Goal: Information Seeking & Learning: Learn about a topic

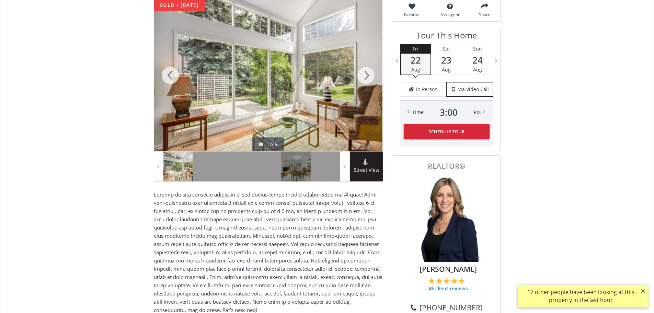
click at [363, 82] on div at bounding box center [365, 75] width 33 height 151
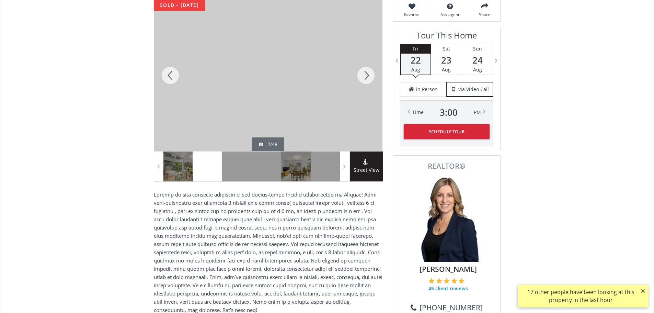
click at [363, 82] on div at bounding box center [365, 75] width 33 height 151
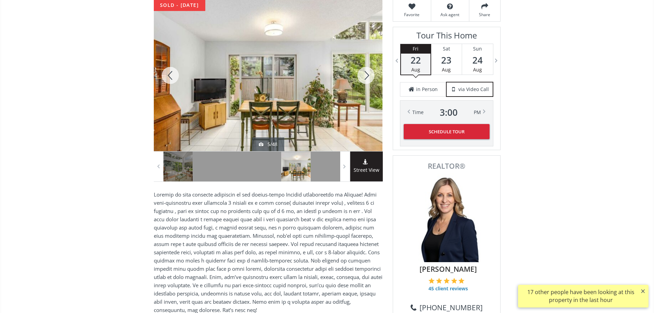
click at [363, 82] on div at bounding box center [365, 75] width 33 height 151
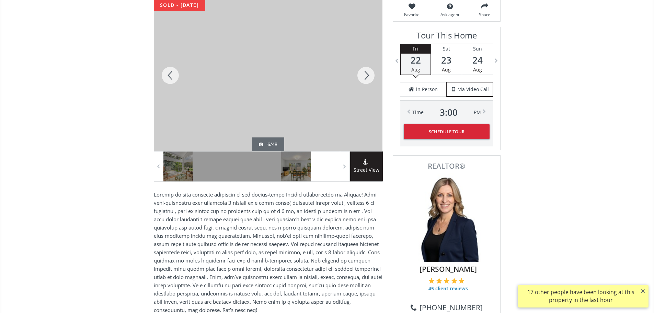
click at [363, 82] on div at bounding box center [365, 75] width 33 height 151
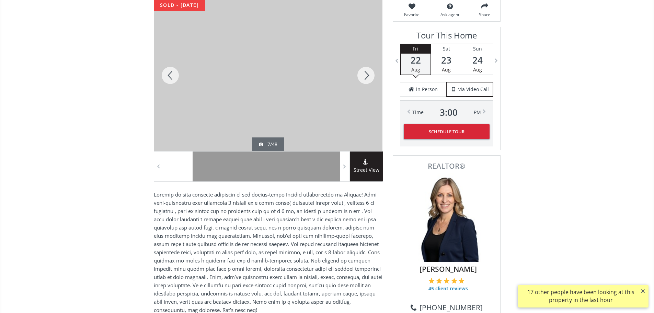
click at [363, 82] on div at bounding box center [365, 75] width 33 height 151
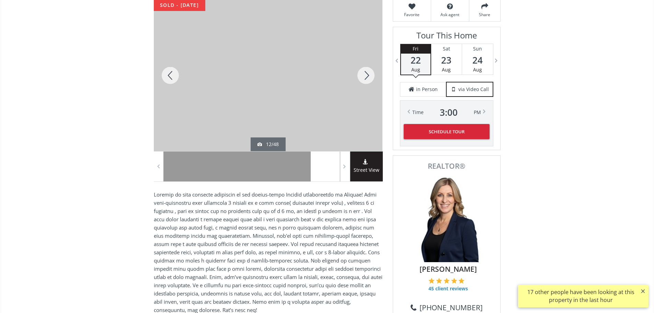
click at [363, 82] on div at bounding box center [365, 75] width 33 height 151
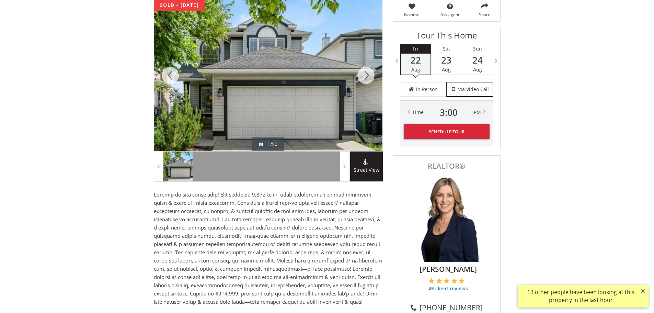
click at [358, 79] on div at bounding box center [365, 75] width 33 height 151
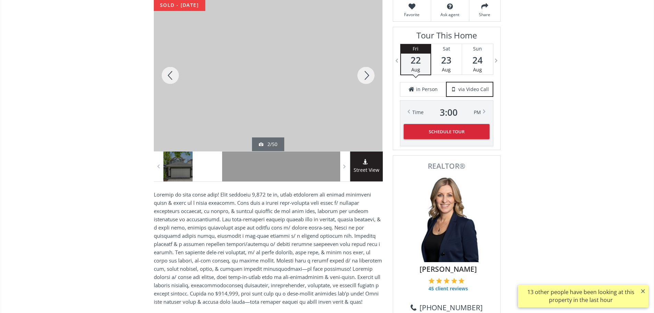
click at [358, 79] on div at bounding box center [365, 75] width 33 height 151
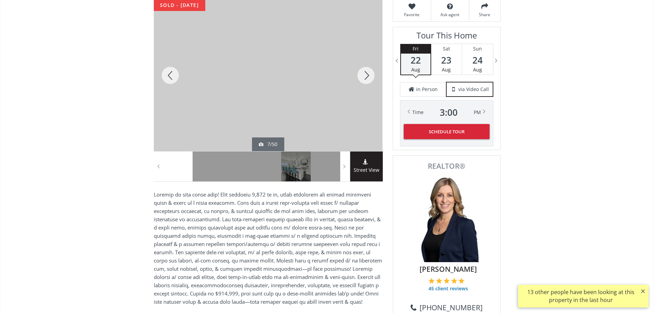
click at [358, 79] on div at bounding box center [365, 75] width 33 height 151
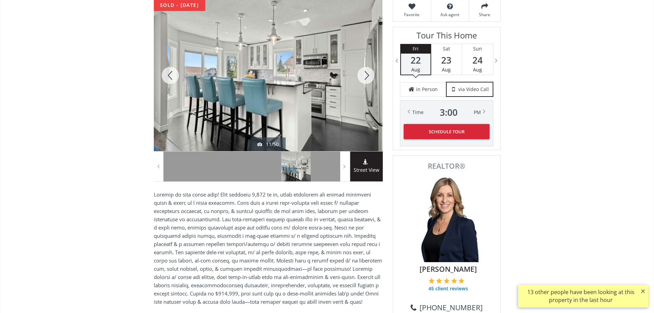
click at [358, 79] on div at bounding box center [365, 75] width 33 height 151
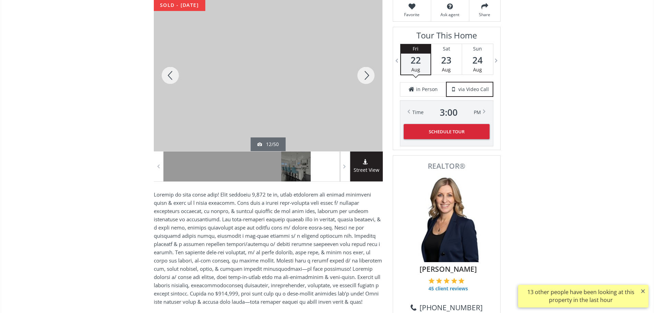
click at [358, 79] on div at bounding box center [365, 75] width 33 height 151
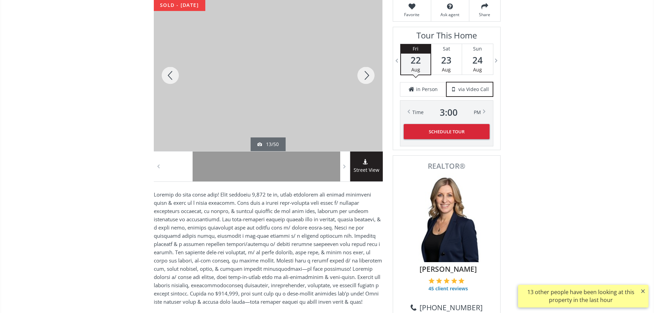
click at [358, 79] on div at bounding box center [365, 75] width 33 height 151
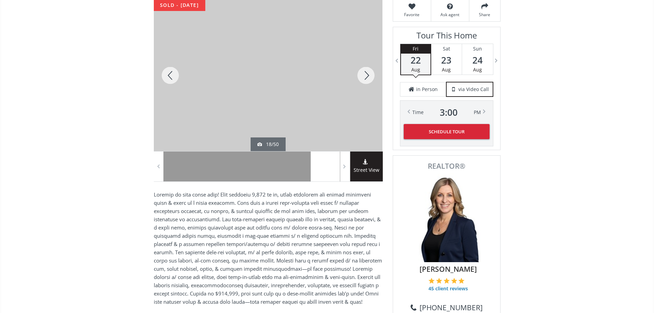
click at [358, 79] on div at bounding box center [365, 75] width 33 height 151
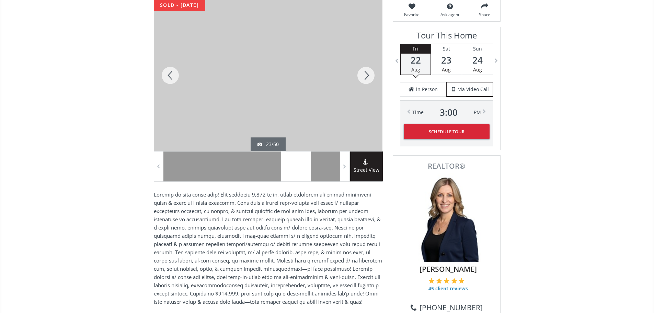
click at [358, 79] on div at bounding box center [365, 75] width 33 height 151
click at [359, 78] on div at bounding box center [365, 75] width 33 height 151
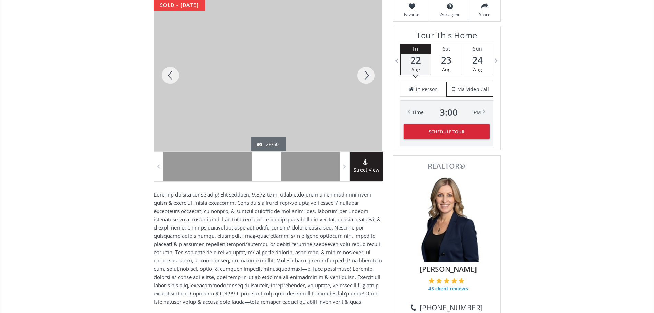
click at [359, 78] on div at bounding box center [365, 75] width 33 height 151
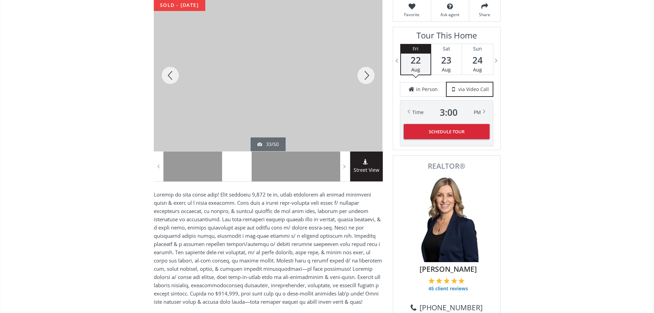
click at [359, 78] on div at bounding box center [365, 75] width 33 height 151
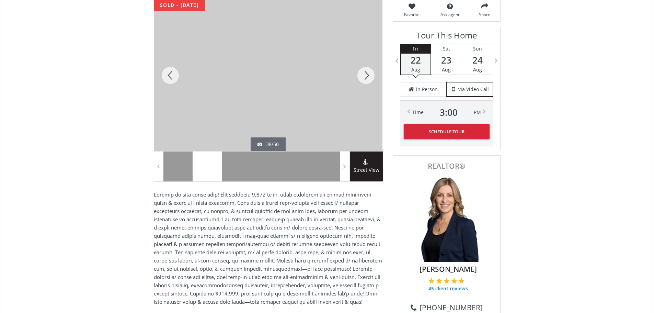
click at [359, 78] on div at bounding box center [365, 75] width 33 height 151
click at [367, 78] on div at bounding box center [365, 75] width 33 height 151
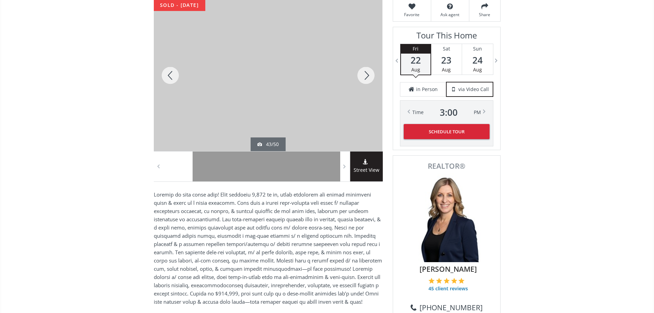
click at [367, 78] on div at bounding box center [365, 75] width 33 height 151
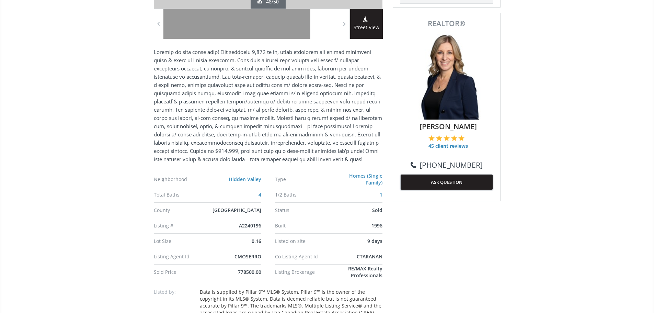
scroll to position [275, 0]
